Goal: Task Accomplishment & Management: Manage account settings

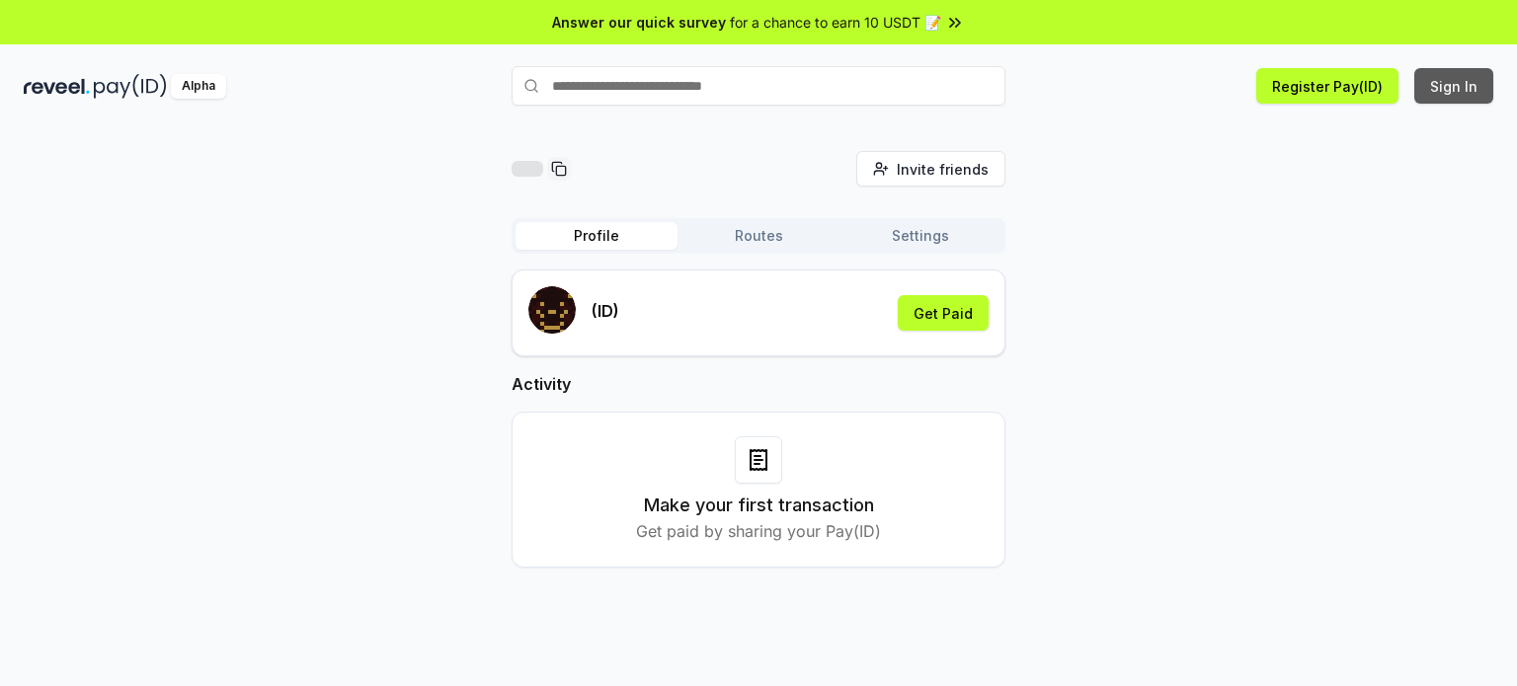
click at [1450, 77] on button "Sign In" at bounding box center [1453, 86] width 79 height 36
click at [1439, 91] on button "Sign In" at bounding box center [1453, 86] width 79 height 36
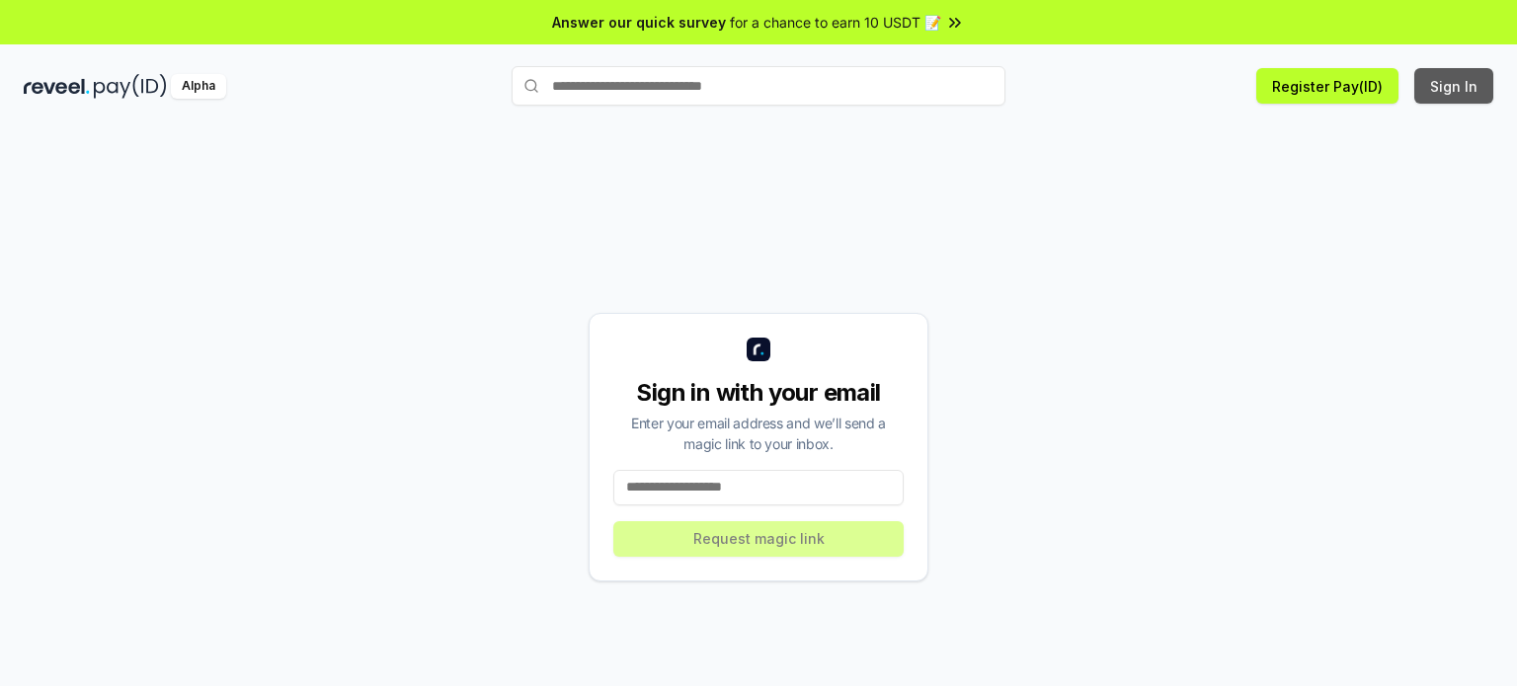
click at [1455, 94] on button "Sign In" at bounding box center [1453, 86] width 79 height 36
click at [964, 444] on div "Sign in with your email Enter your email address and we’ll send a magic link to…" at bounding box center [759, 447] width 1470 height 592
click at [748, 485] on input at bounding box center [758, 488] width 290 height 36
type input "**********"
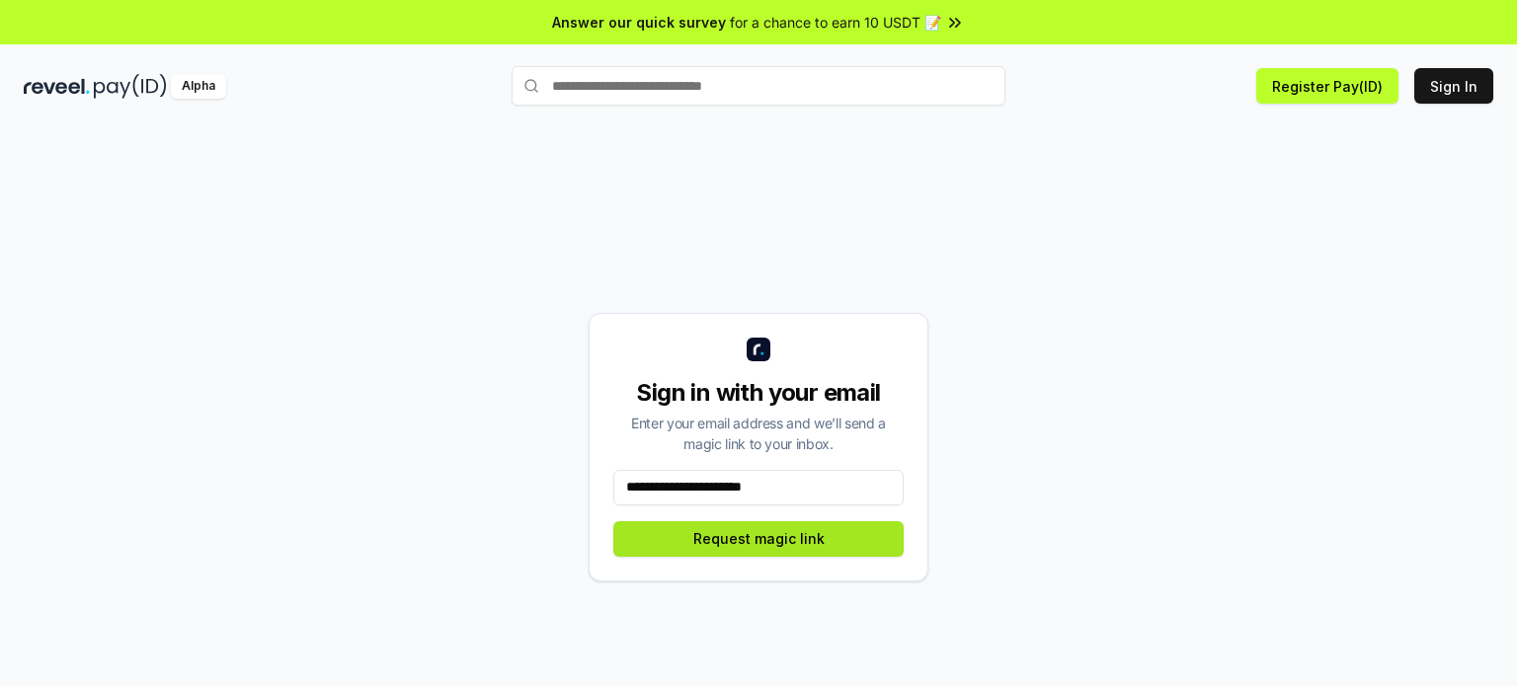
click at [779, 530] on button "Request magic link" at bounding box center [758, 540] width 290 height 36
click at [782, 544] on button "Request magic link" at bounding box center [758, 540] width 290 height 36
